Goal: Check status: Check status

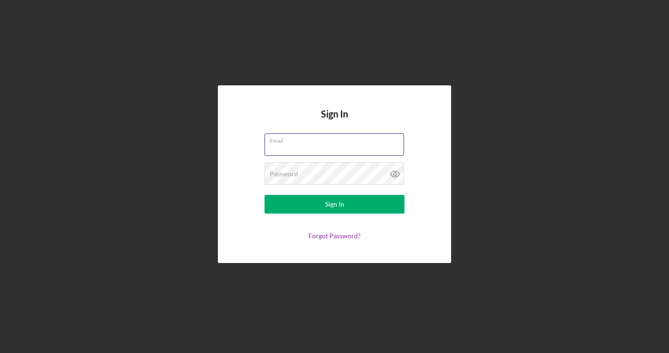
type input "[EMAIL_ADDRESS][DOMAIN_NAME]"
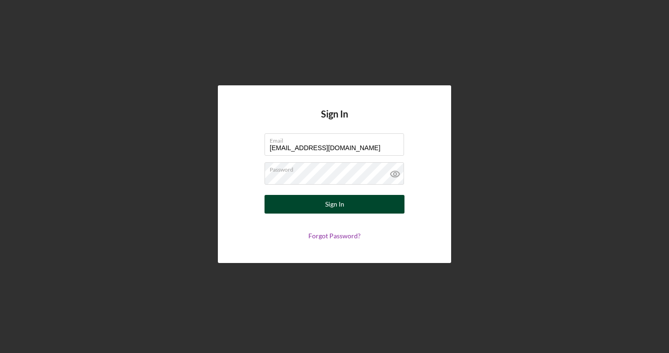
click at [328, 212] on div "Sign In" at bounding box center [334, 204] width 19 height 19
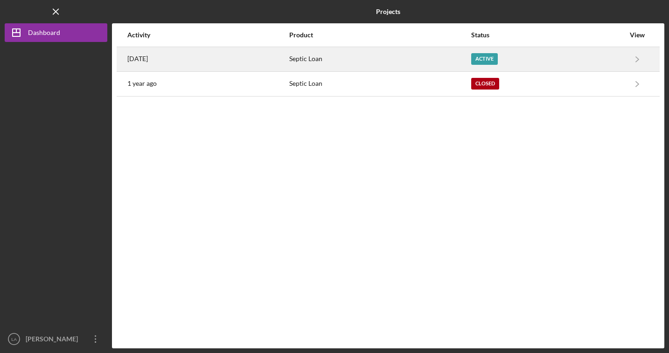
click at [619, 58] on div "Active" at bounding box center [548, 59] width 154 height 23
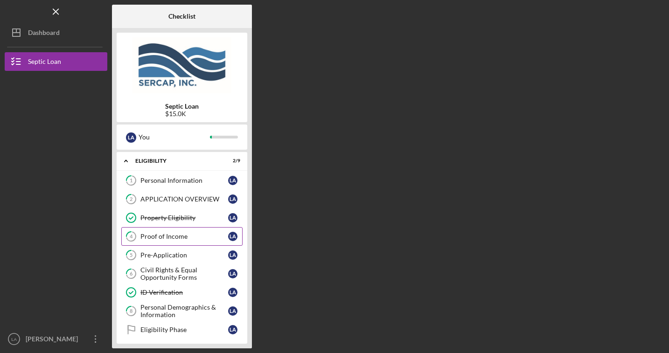
click at [187, 240] on div "Proof of Income" at bounding box center [184, 236] width 88 height 7
